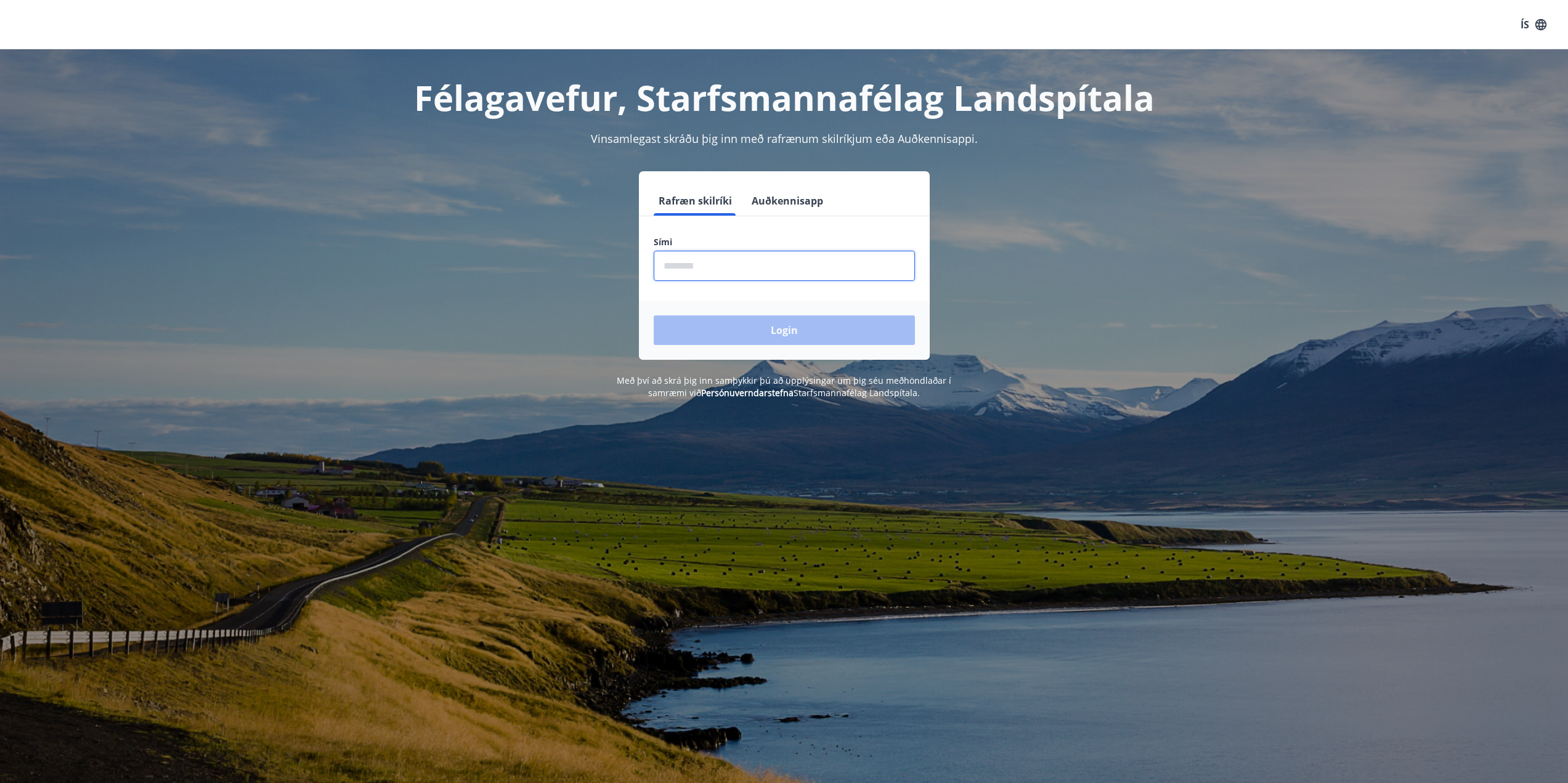
click at [749, 278] on input "phone" at bounding box center [784, 266] width 261 height 30
type input "********"
click at [786, 335] on button "Login" at bounding box center [784, 331] width 261 height 30
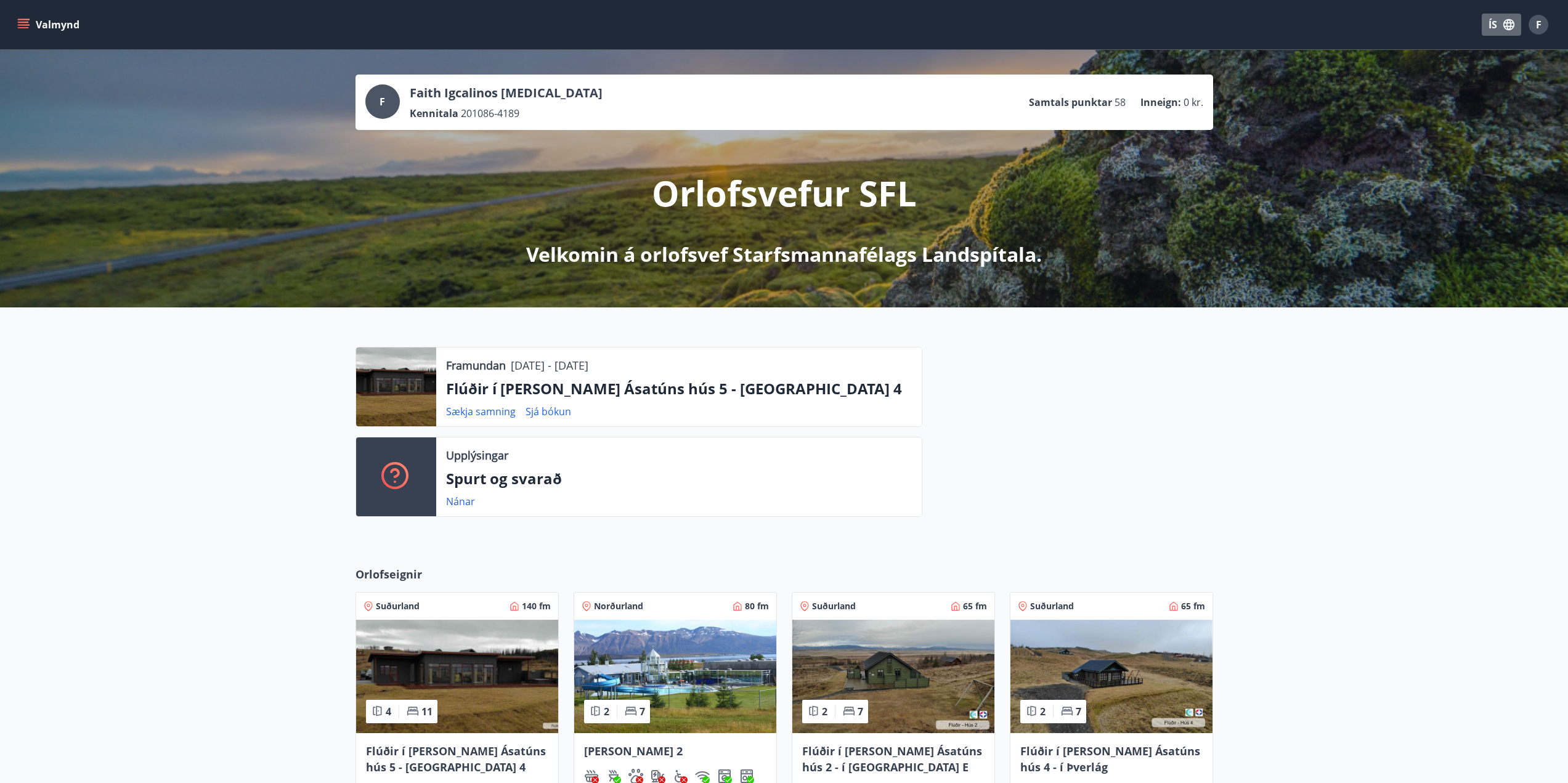
click at [1491, 30] on button "ÍS" at bounding box center [1501, 25] width 40 height 22
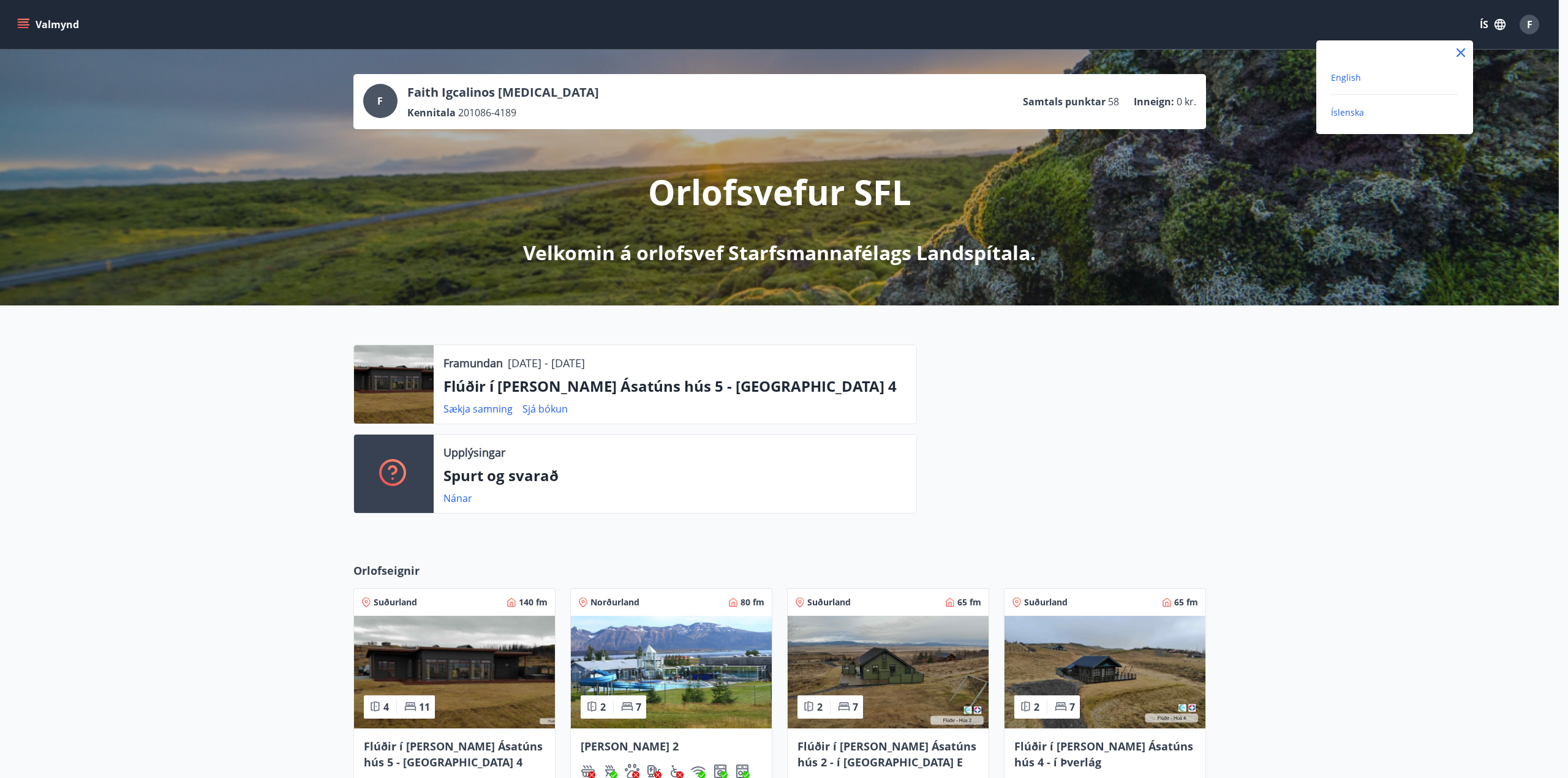
click at [1344, 78] on span "English" at bounding box center [1346, 77] width 30 height 12
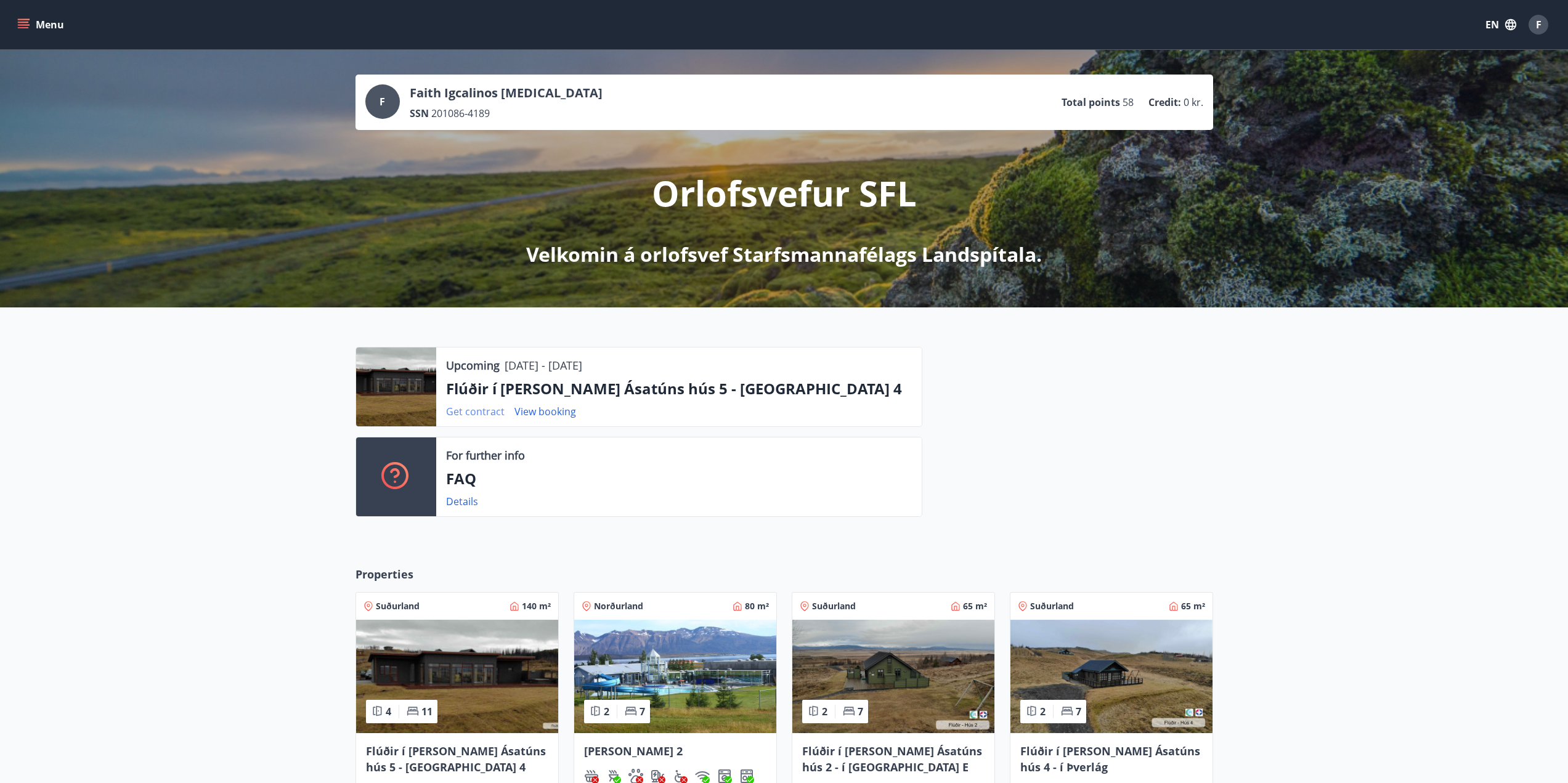
click at [484, 413] on link "Get contract" at bounding box center [475, 412] width 59 height 14
click at [527, 416] on link "View booking" at bounding box center [546, 412] width 62 height 14
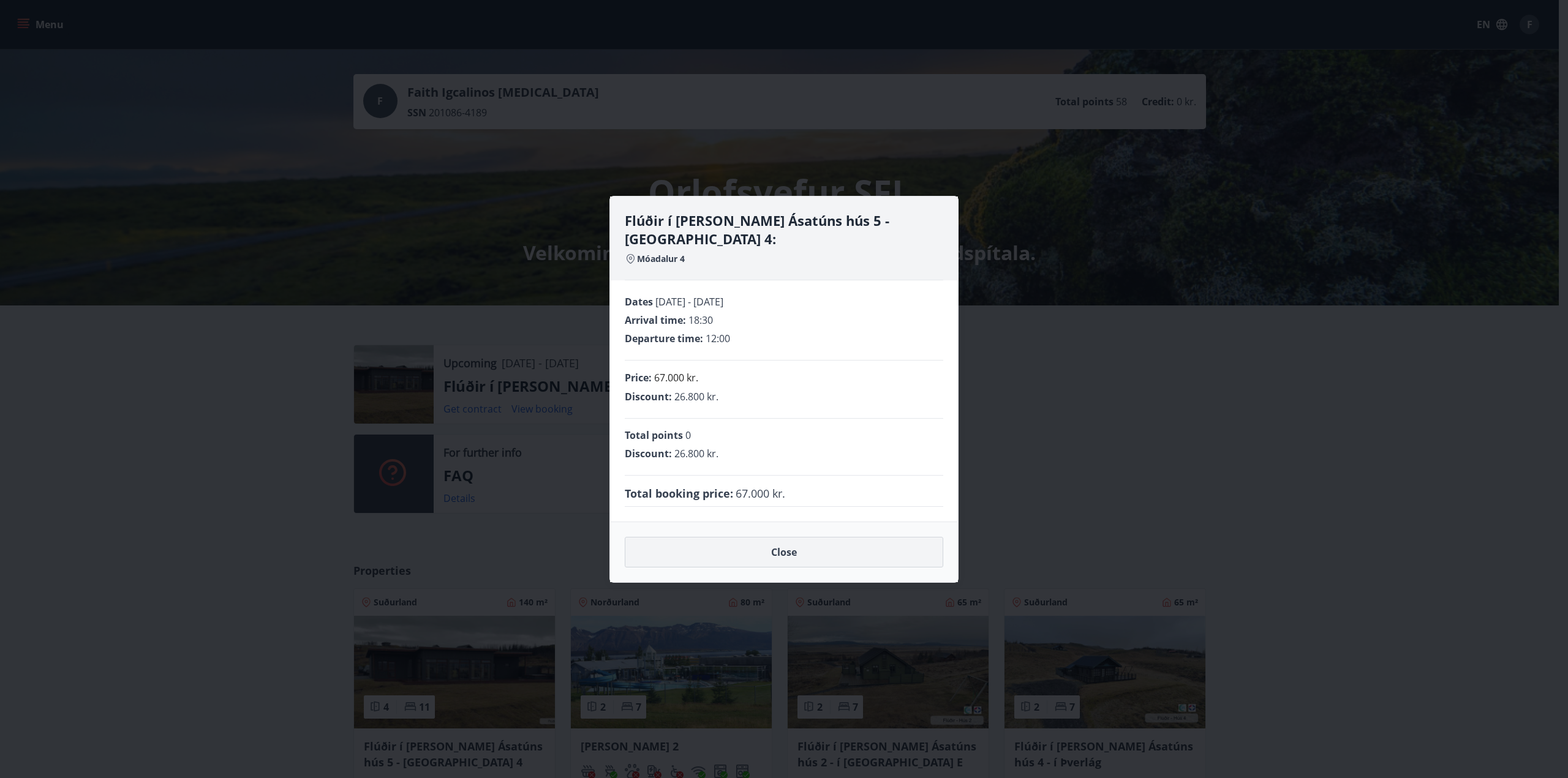
click at [725, 549] on button "Close" at bounding box center [784, 552] width 319 height 31
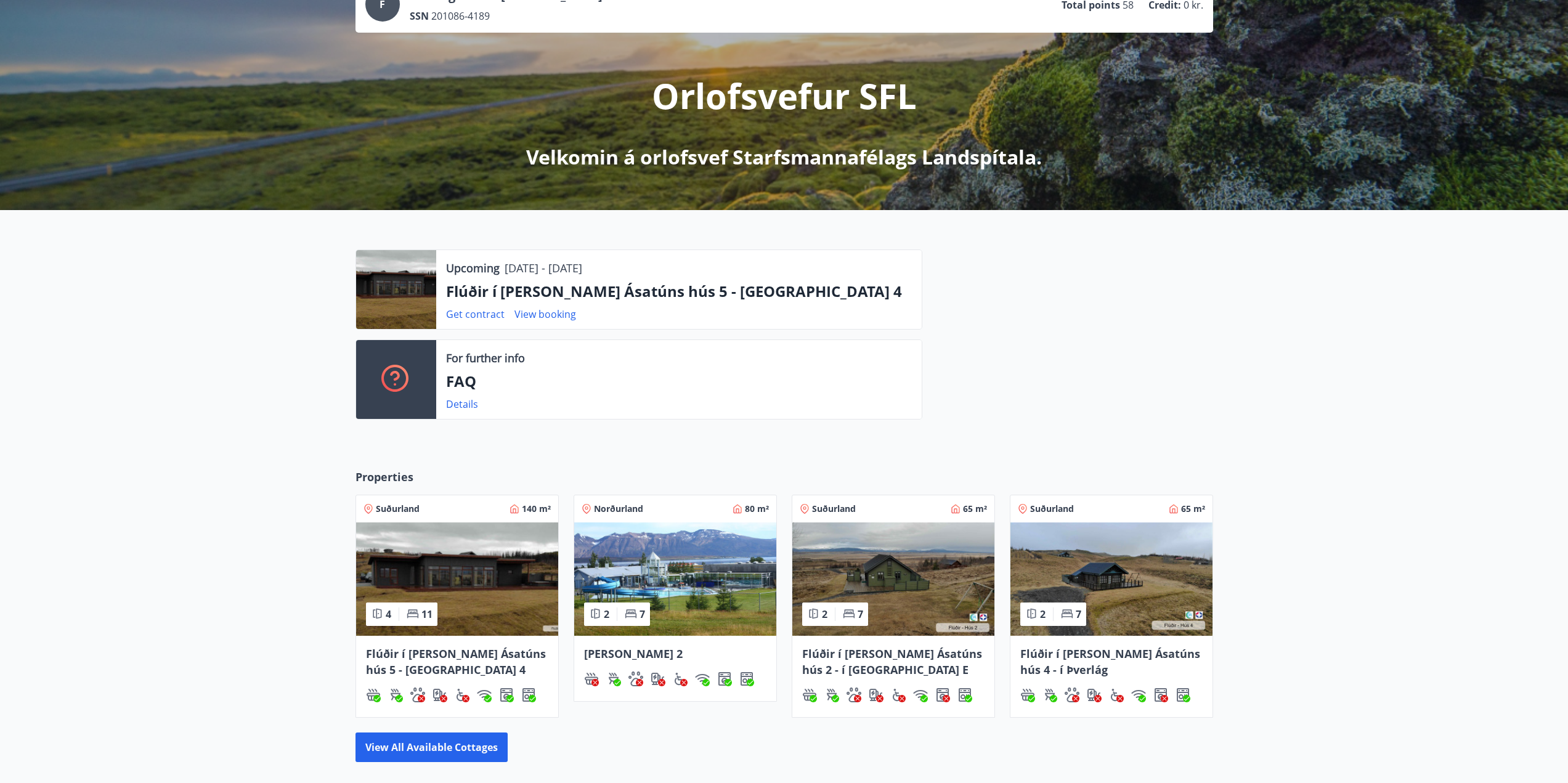
scroll to position [185, 0]
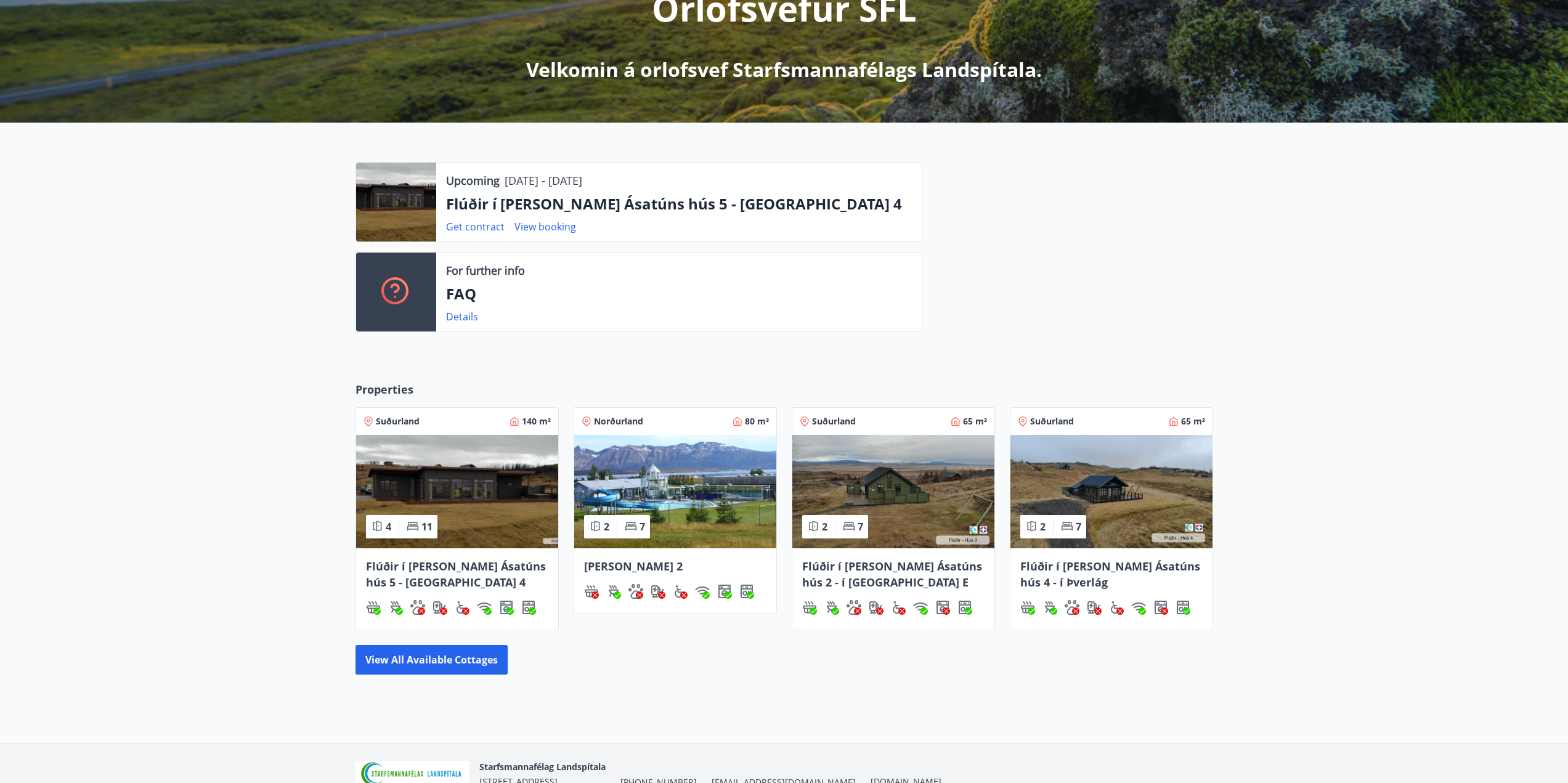
click at [476, 513] on img at bounding box center [457, 492] width 202 height 114
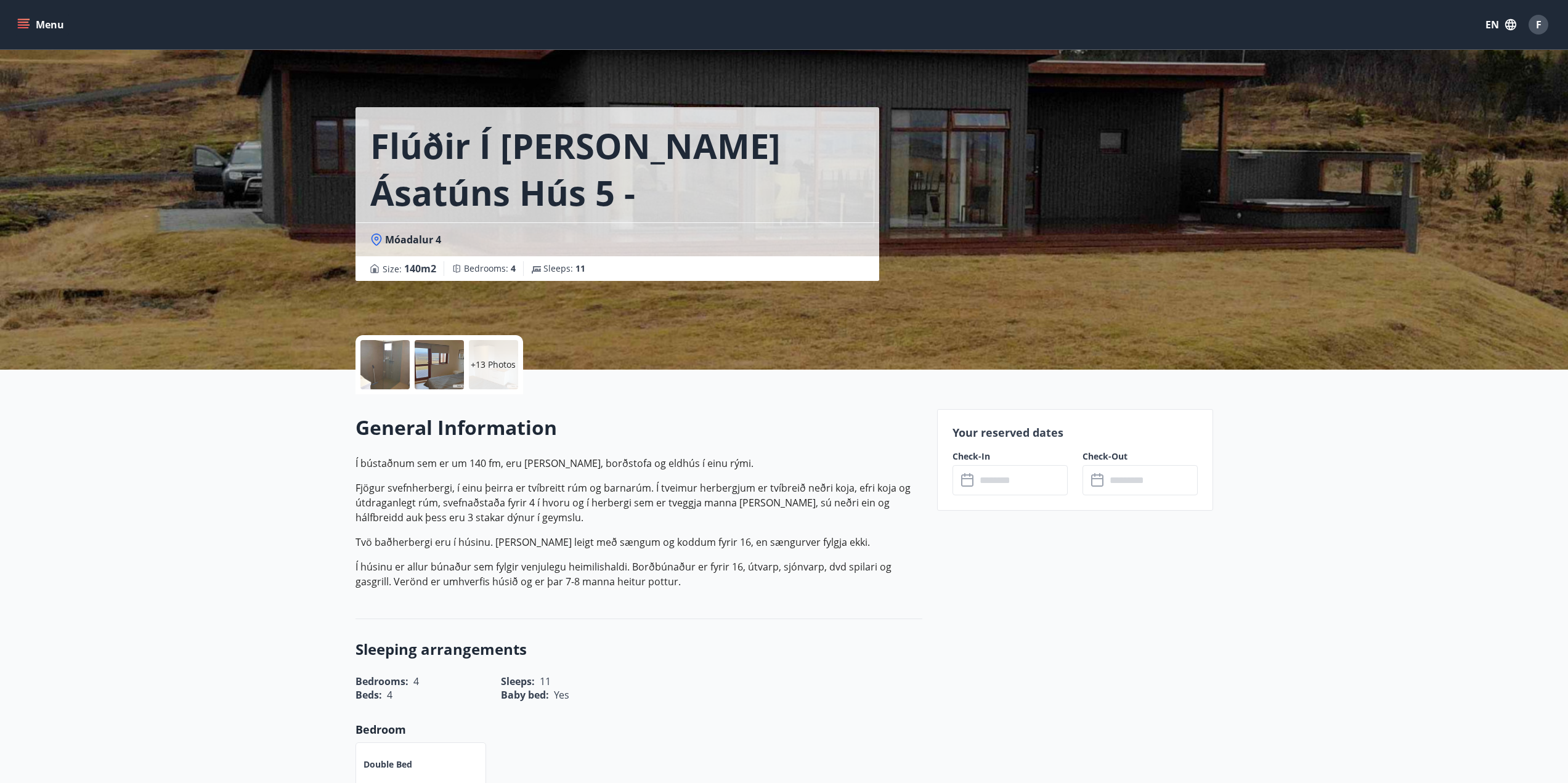
click at [967, 478] on icon at bounding box center [967, 478] width 12 height 1
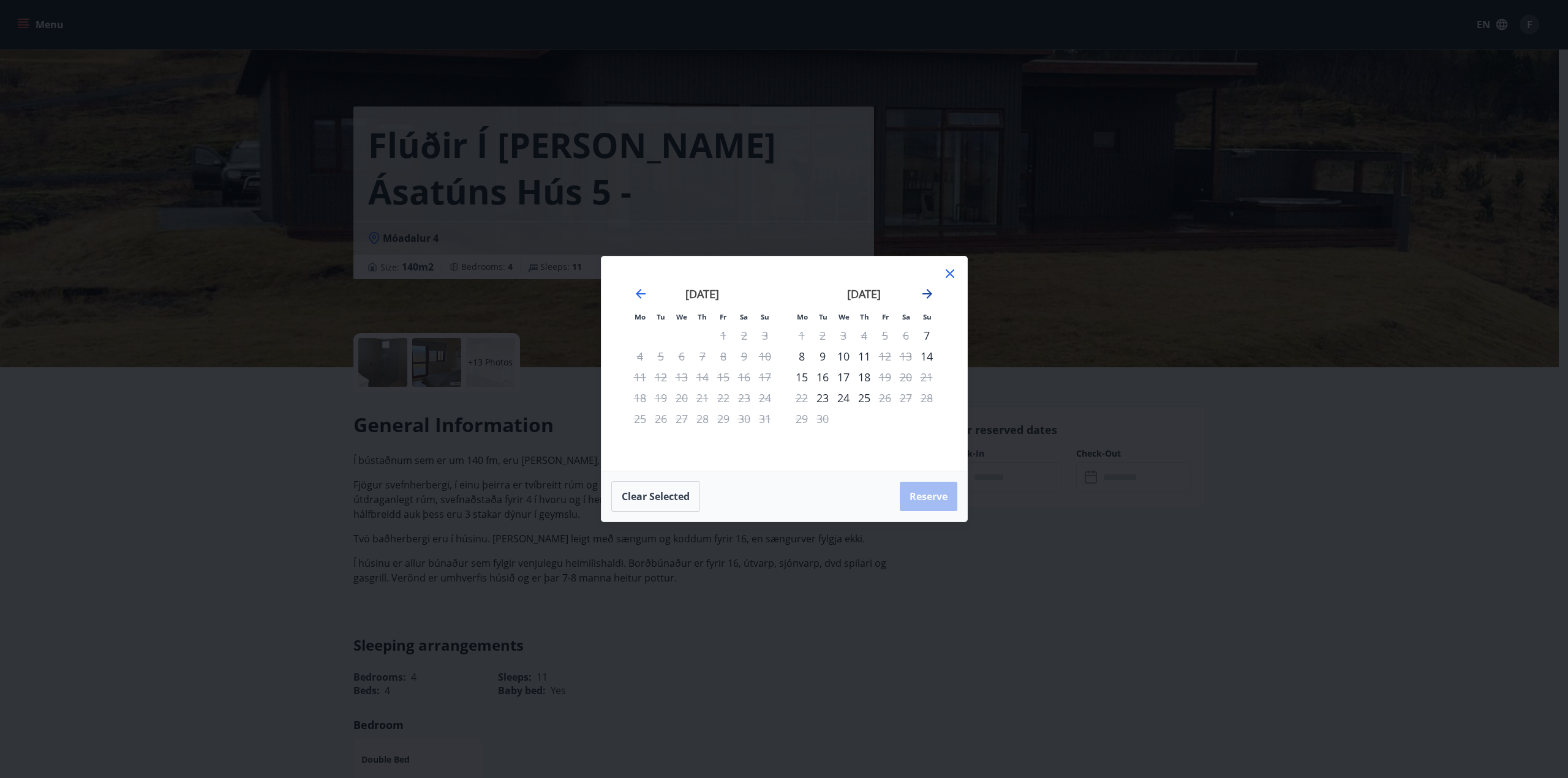
click at [928, 300] on icon "Move forward to switch to the next month." at bounding box center [927, 294] width 15 height 15
click at [924, 298] on icon "Move forward to switch to the next month." at bounding box center [927, 294] width 15 height 15
click at [948, 272] on icon at bounding box center [949, 273] width 9 height 9
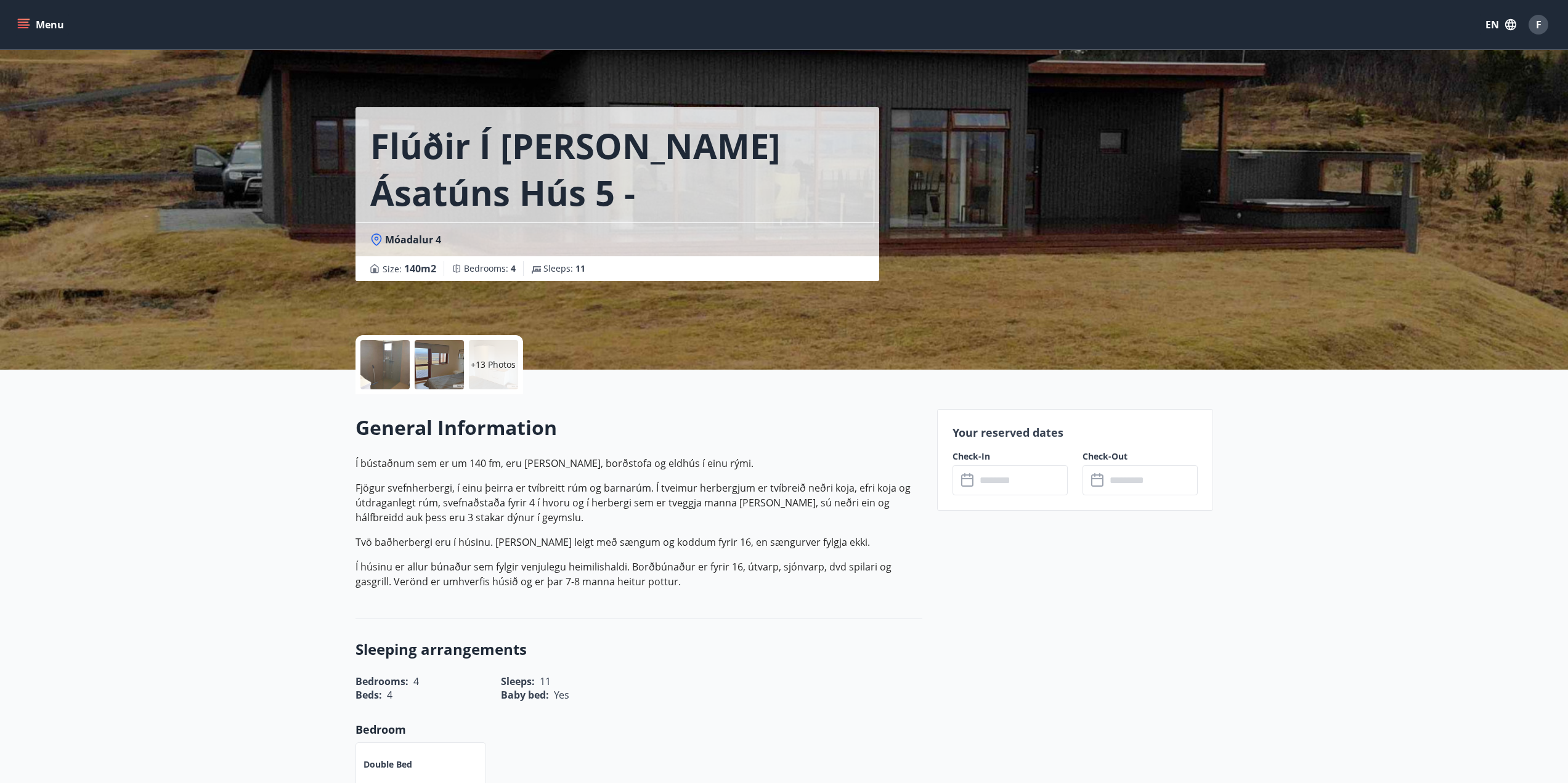
click at [394, 366] on div at bounding box center [385, 366] width 50 height 50
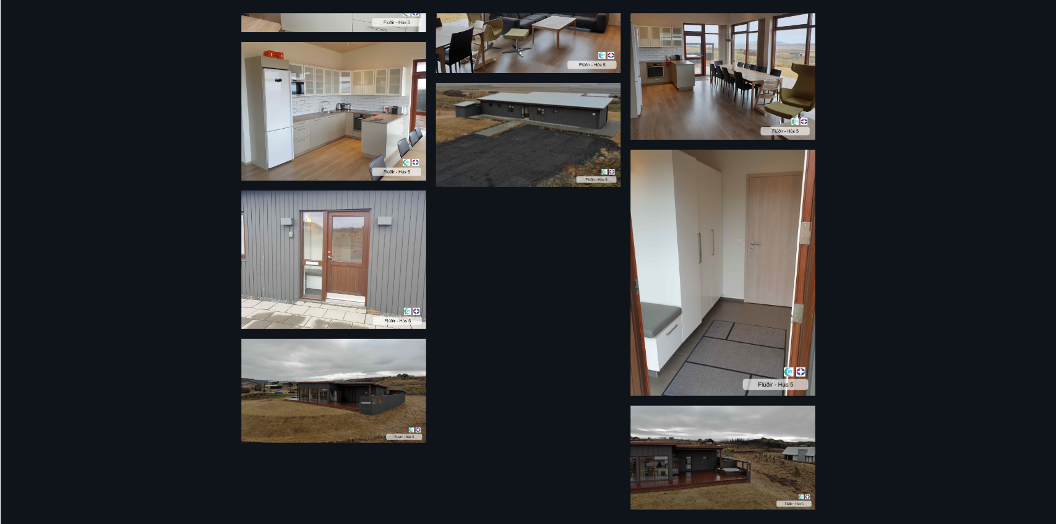
scroll to position [1061, 0]
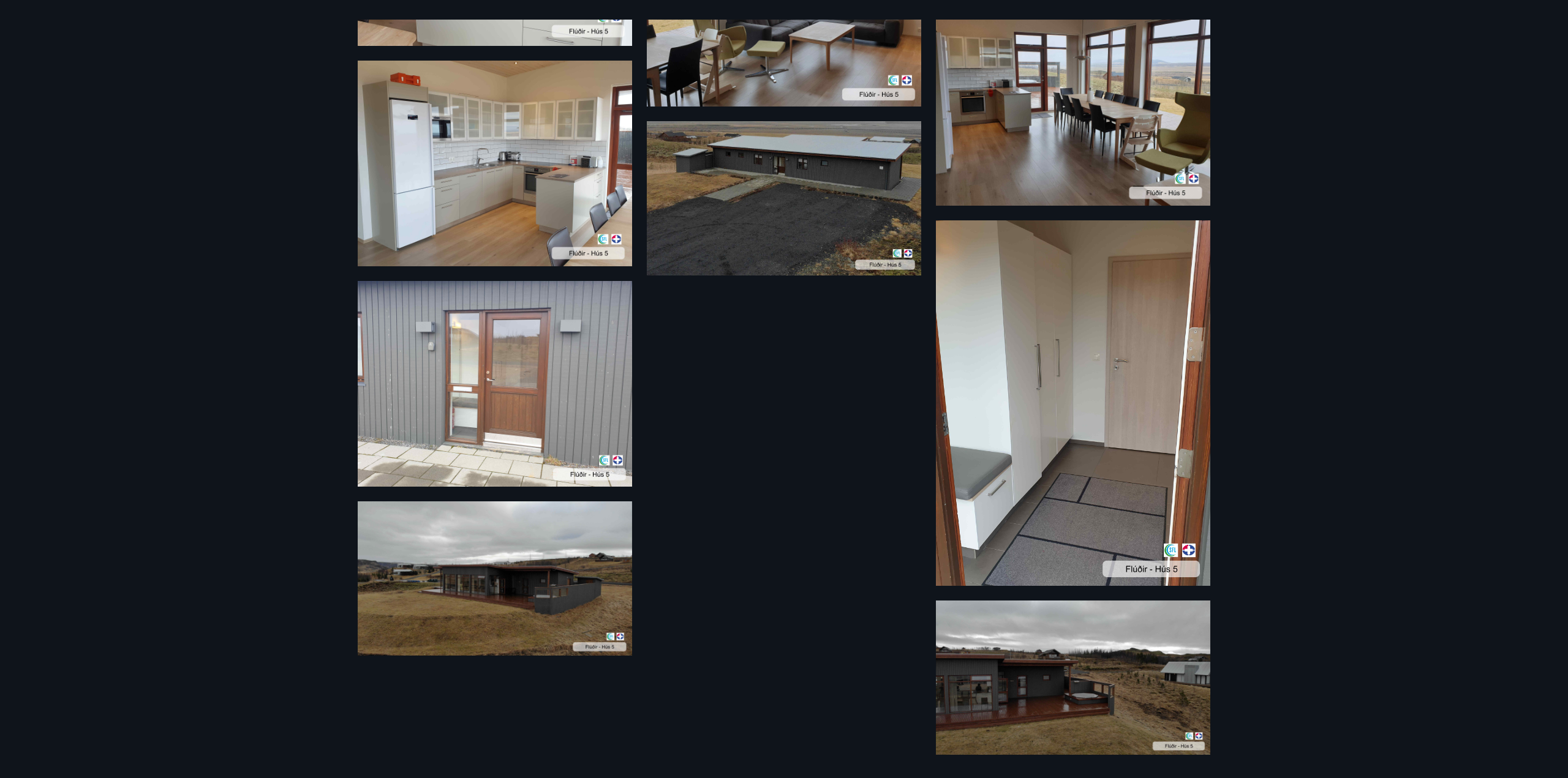
click at [530, 589] on img at bounding box center [494, 579] width 274 height 154
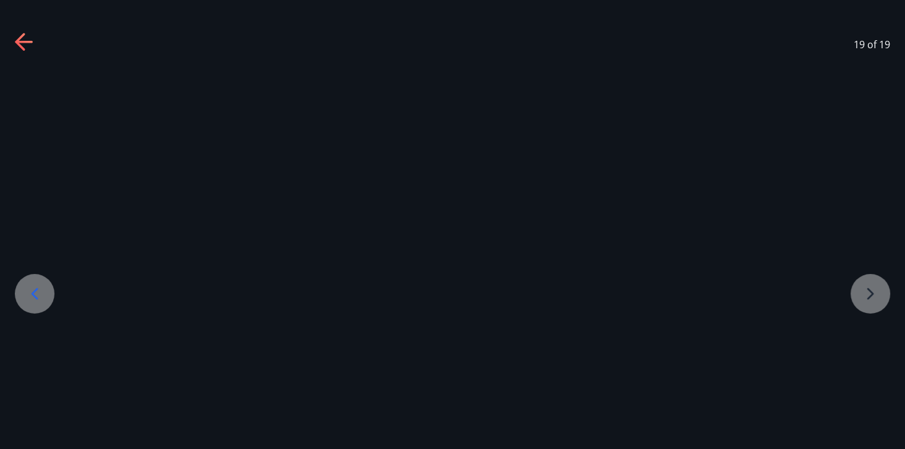
scroll to position [1060, 0]
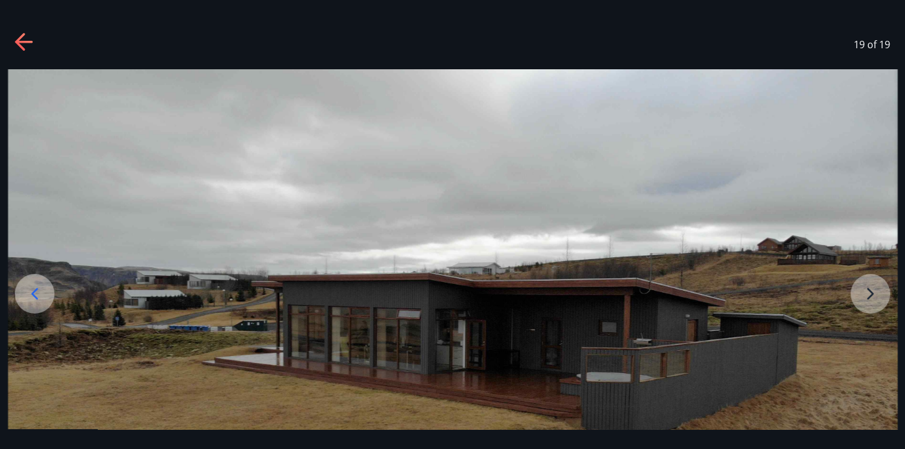
click at [447, 285] on img at bounding box center [453, 319] width 890 height 500
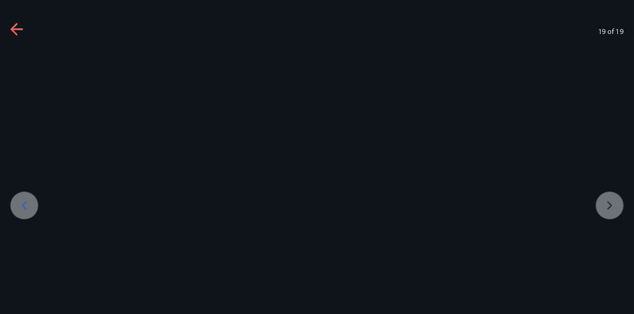
scroll to position [85, 0]
